Goal: Ask a question

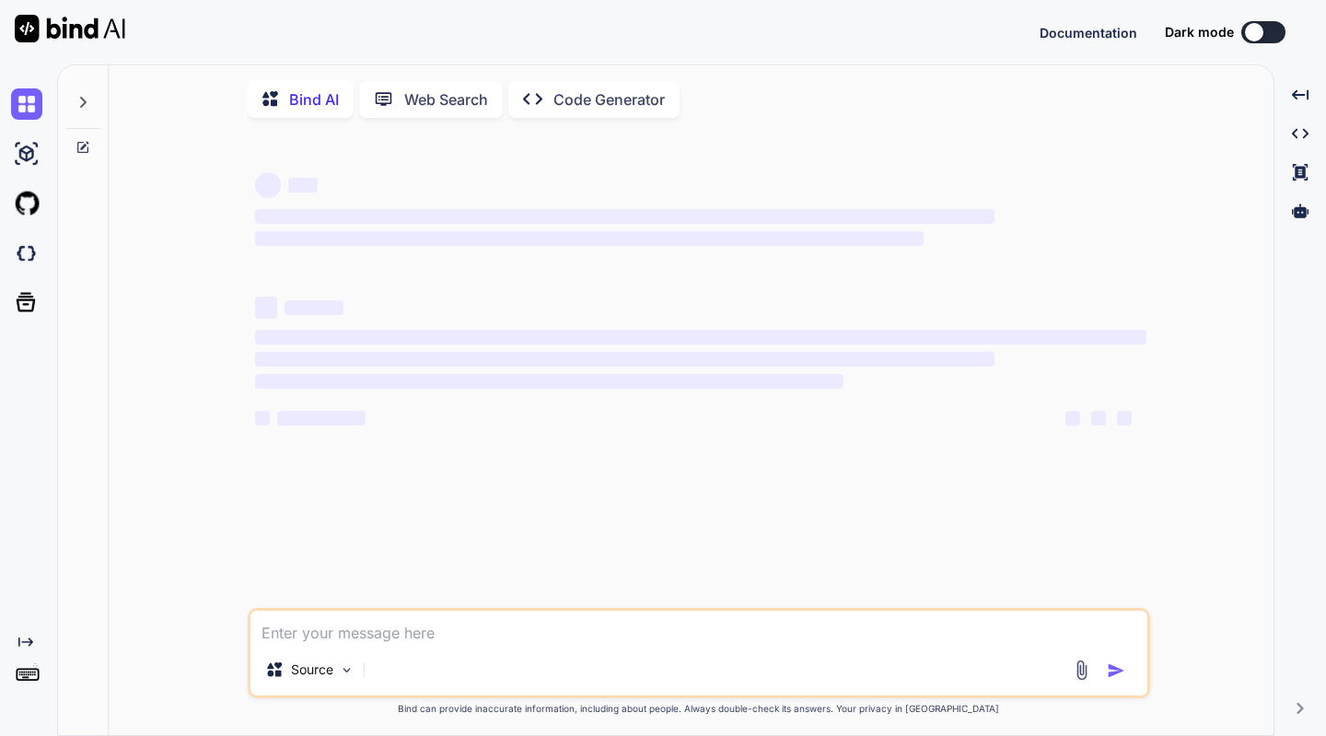
type textarea "x"
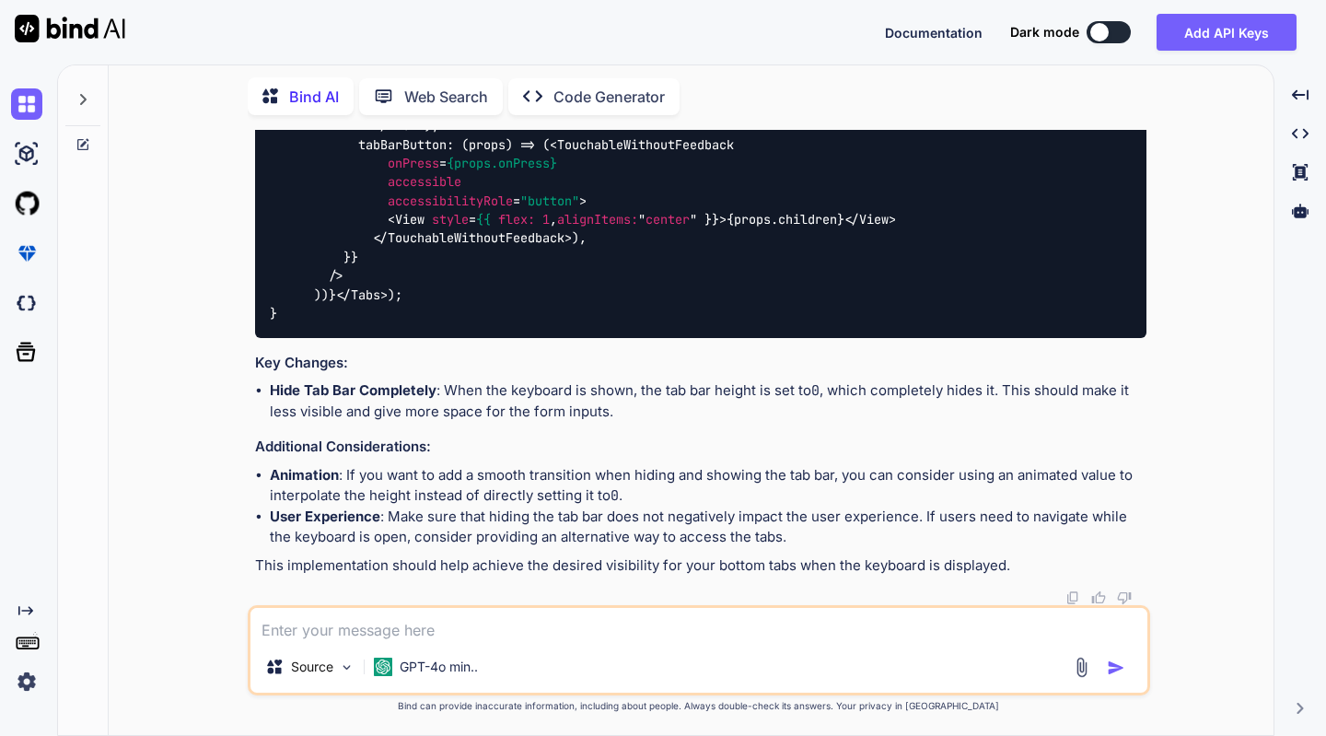
scroll to position [9729, 0]
click at [355, 638] on textarea at bounding box center [698, 624] width 897 height 33
paste textarea "Type 'false | Style' is not assignable to type 'ViewStyle'. Type 'false' has no…"
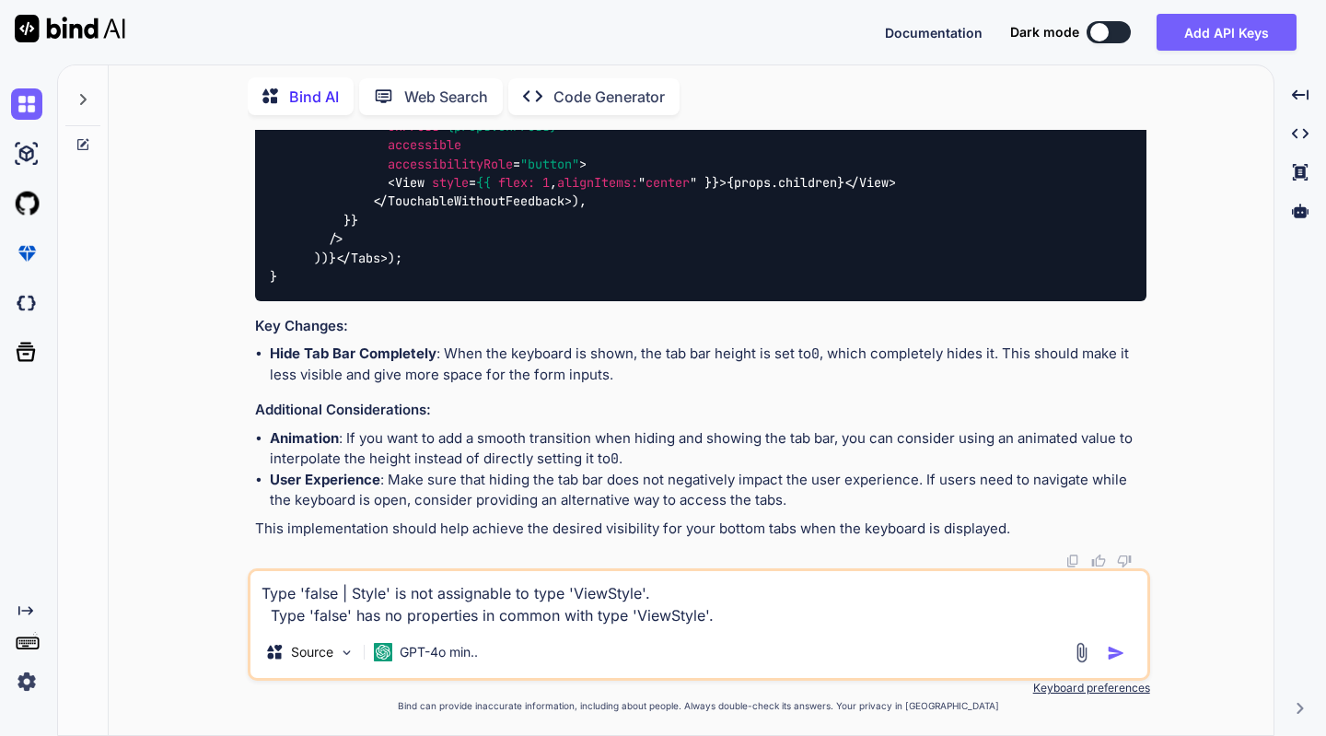
click at [736, 615] on textarea "Type 'false | Style' is not assignable to type 'ViewStyle'. Type 'false' has no…" at bounding box center [698, 598] width 897 height 55
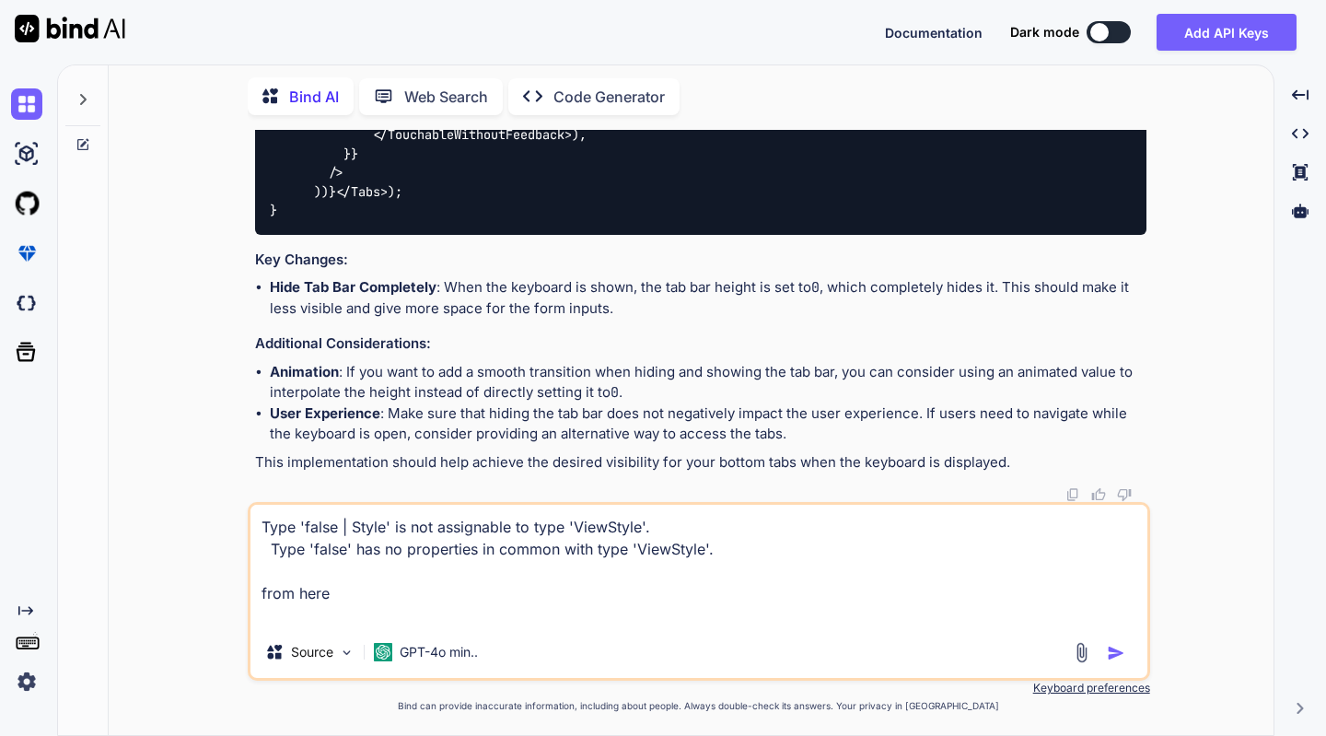
paste textarea "isNextDisabled && tw`bg-gray-300`"
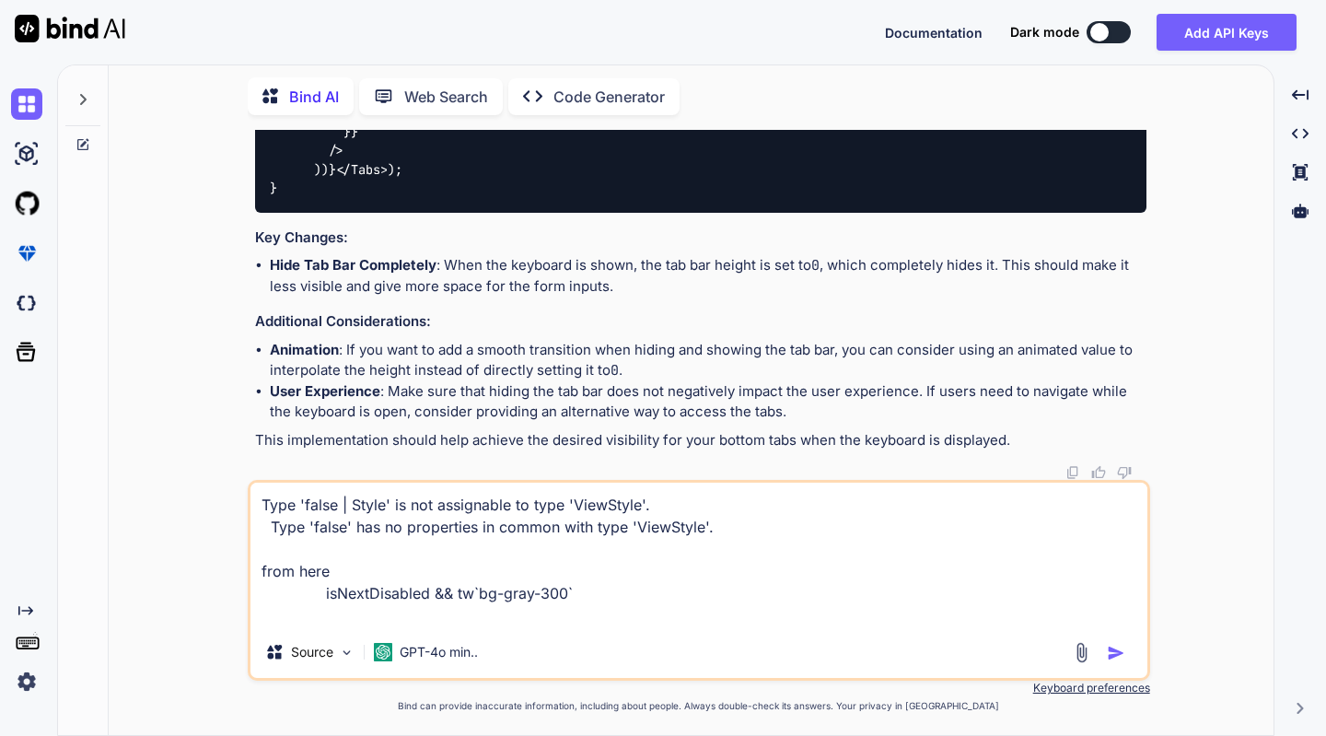
paste textarea "import tw from "@/lib/tailwind"; import { MaterialCommunityIcons } from "@expo/…"
type textarea "Type 'false | Style' is not assignable to type 'ViewStyle'. Type 'false' has no…"
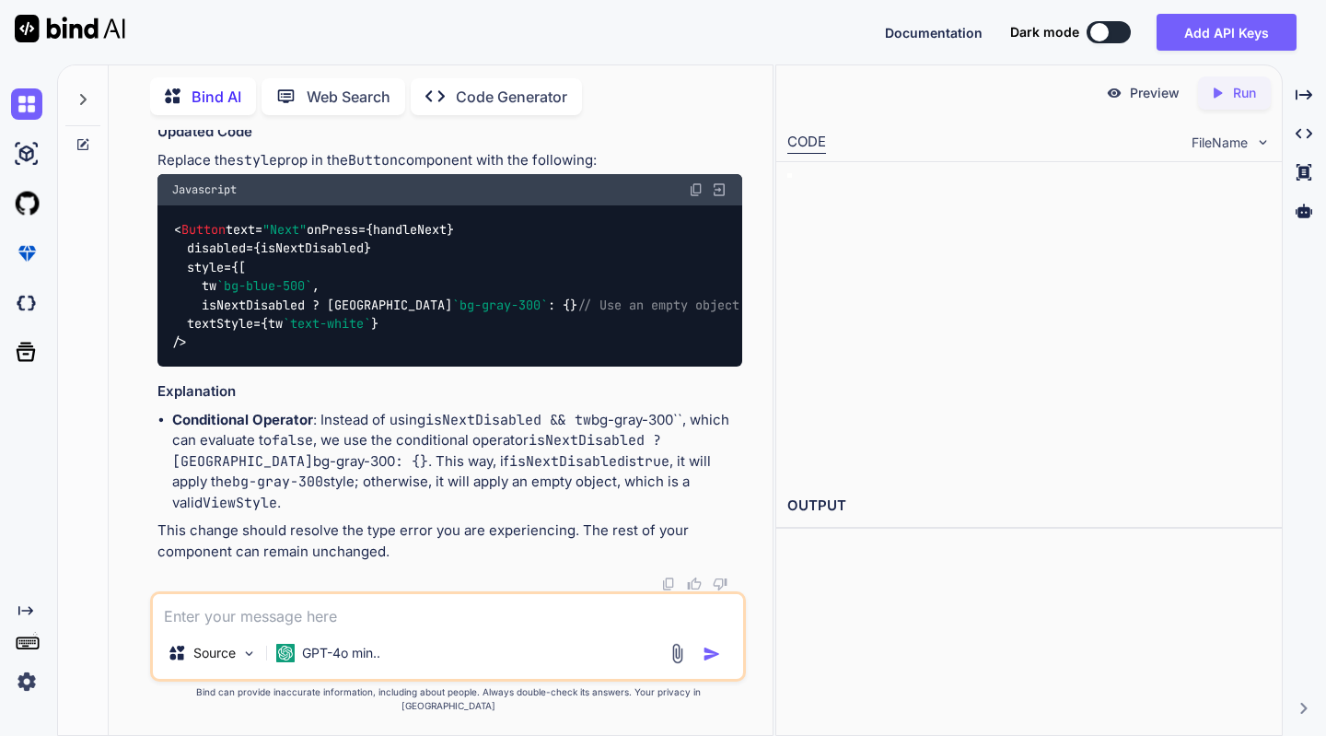
scroll to position [15340, 0]
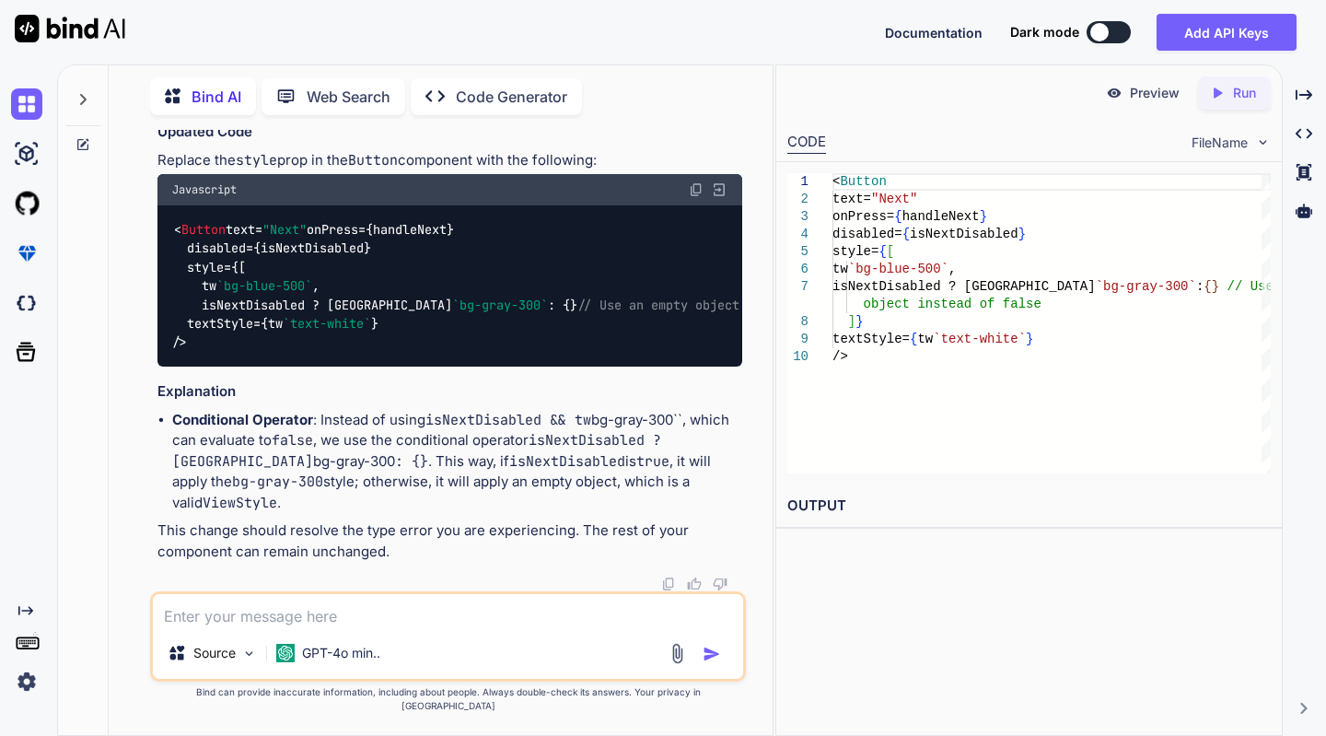
click at [693, 182] on img at bounding box center [696, 189] width 15 height 15
click at [693, 197] on img at bounding box center [696, 189] width 15 height 15
